Goal: Task Accomplishment & Management: Use online tool/utility

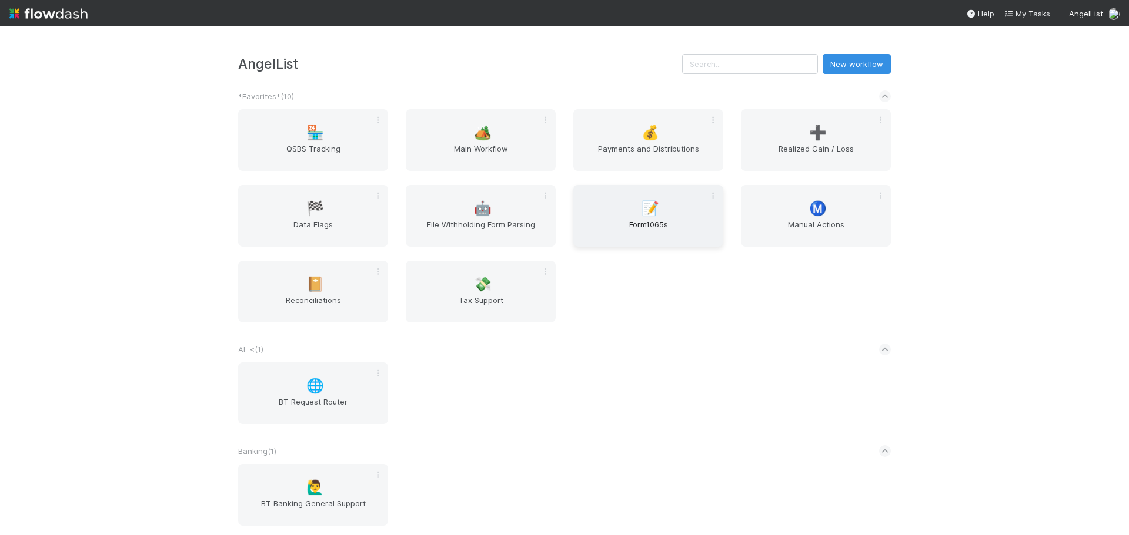
click at [641, 217] on div "📝 Form1065s" at bounding box center [648, 216] width 150 height 62
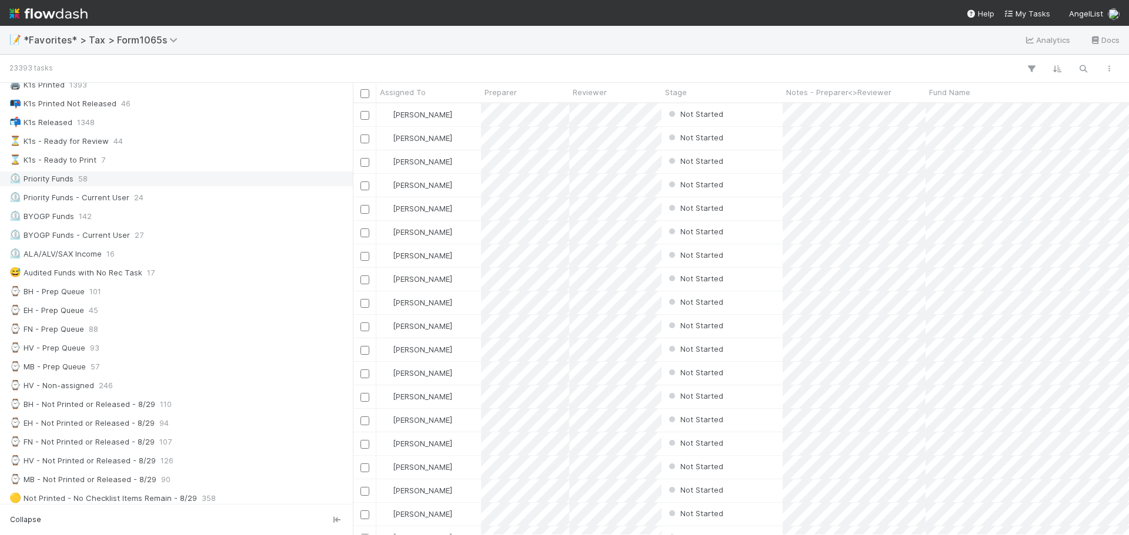
scroll to position [176, 0]
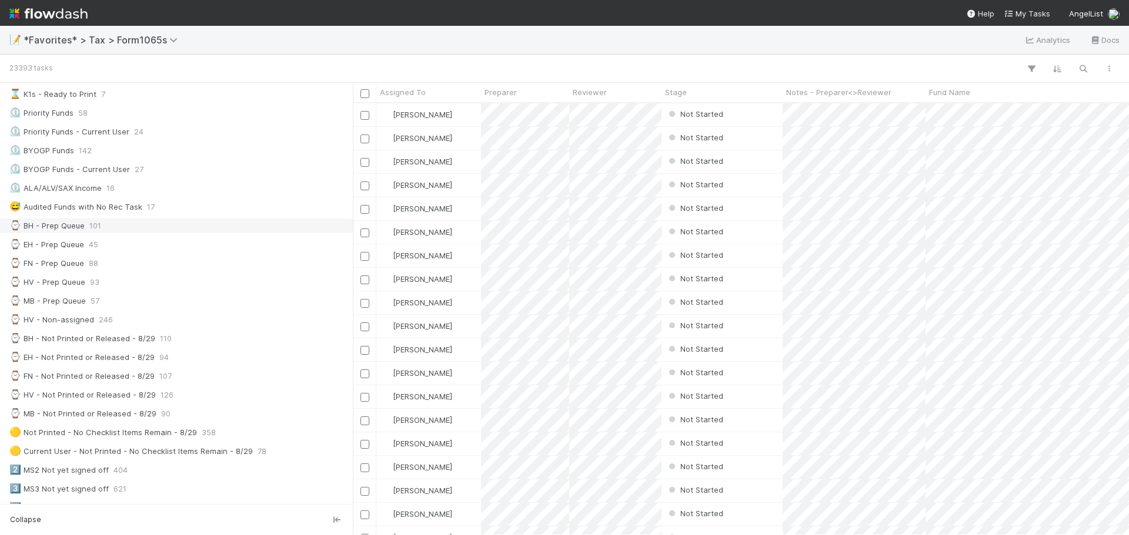
click at [149, 225] on div "⌚ BH - Prep Queue 101" at bounding box center [179, 226] width 340 height 15
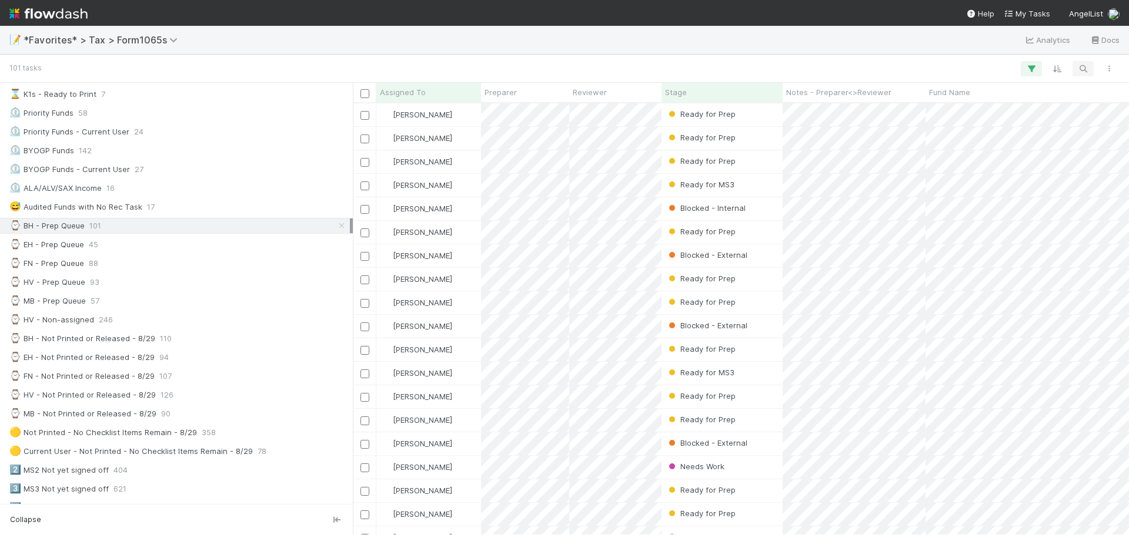
scroll to position [423, 767]
click at [1080, 66] on icon "button" at bounding box center [1083, 68] width 12 height 11
click at [1019, 55] on input at bounding box center [1022, 49] width 118 height 14
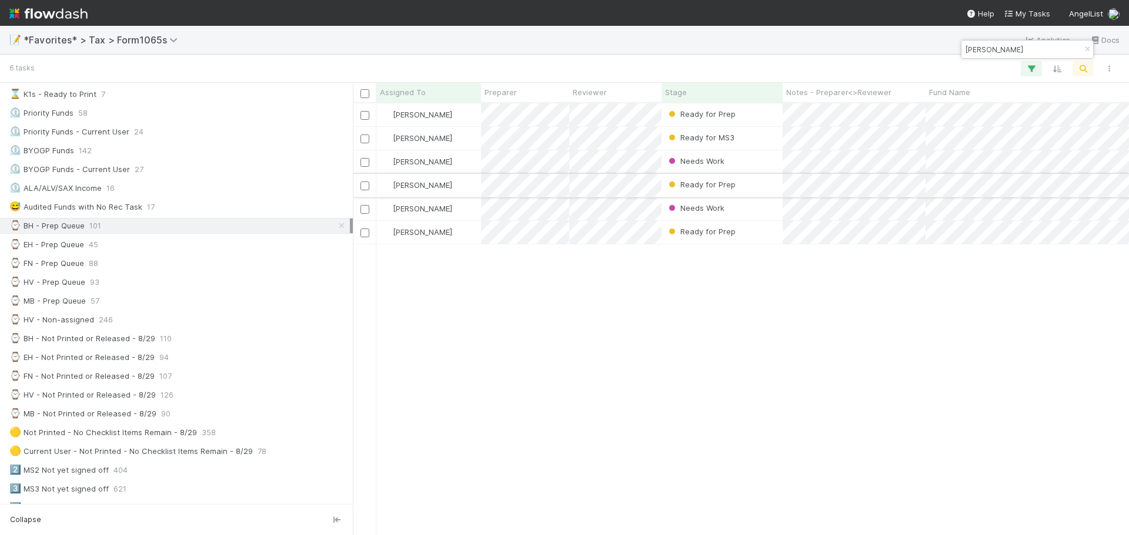
type input "prasanna"
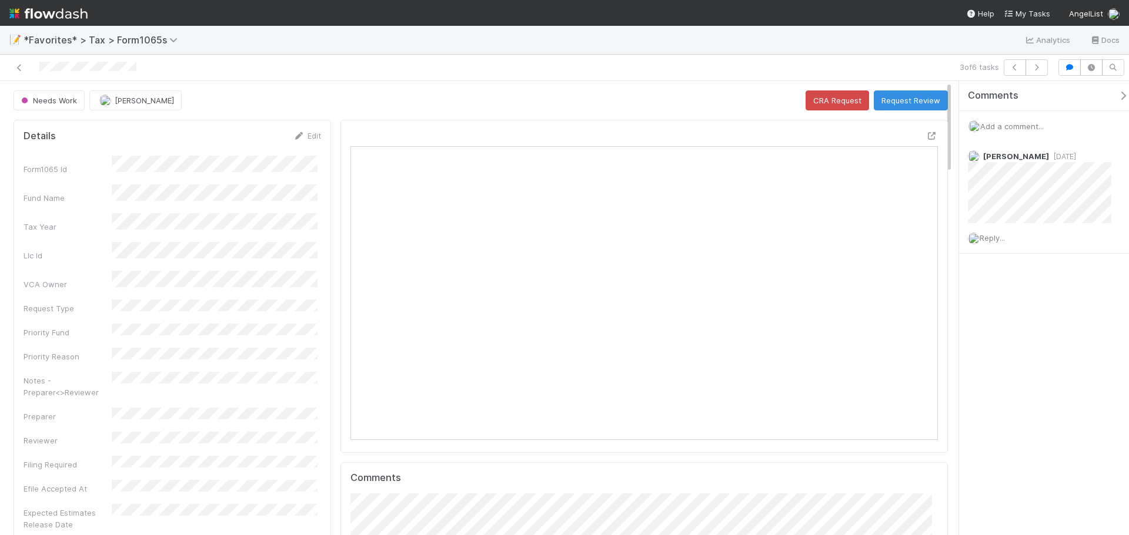
scroll to position [230, 573]
click at [926, 135] on icon at bounding box center [932, 136] width 12 height 8
